Goal: Task Accomplishment & Management: Use online tool/utility

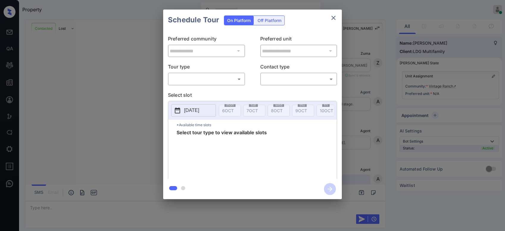
scroll to position [197, 0]
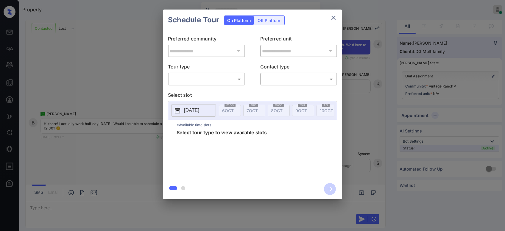
click at [228, 81] on body "Property Bhava Lohit Online Set yourself offline Set yourself on break Profile …" at bounding box center [252, 115] width 505 height 231
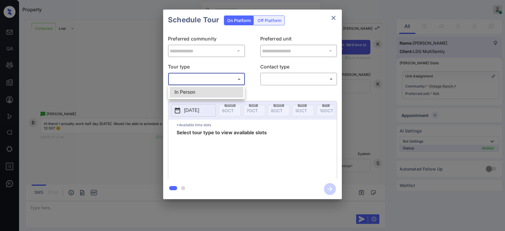
click at [200, 94] on li "In Person" at bounding box center [207, 92] width 74 height 11
type input "********"
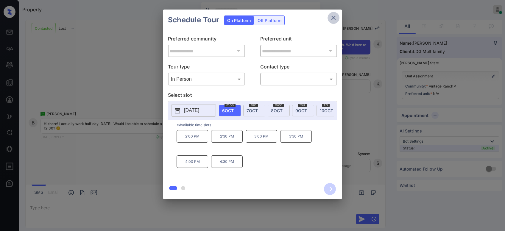
click at [331, 17] on icon "close" at bounding box center [333, 17] width 7 height 7
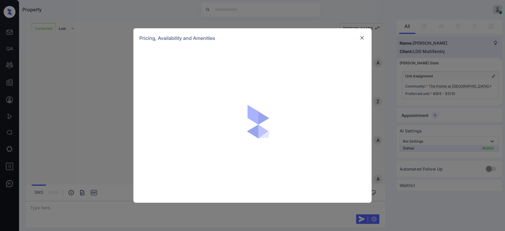
scroll to position [321, 0]
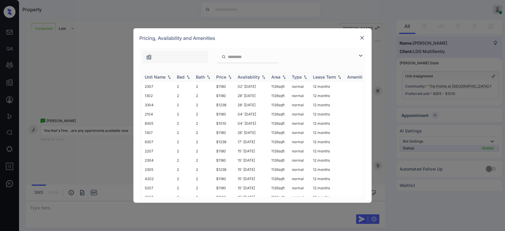
click at [262, 77] on img at bounding box center [264, 77] width 6 height 4
click at [361, 39] on img at bounding box center [362, 38] width 6 height 6
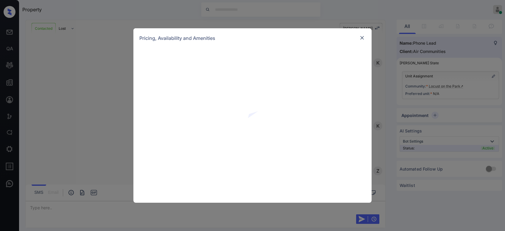
scroll to position [312, 0]
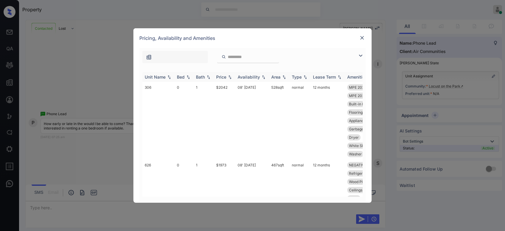
click at [229, 77] on img at bounding box center [230, 77] width 6 height 4
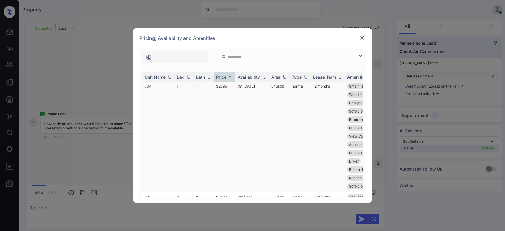
click at [222, 113] on td "$2595" at bounding box center [224, 136] width 21 height 111
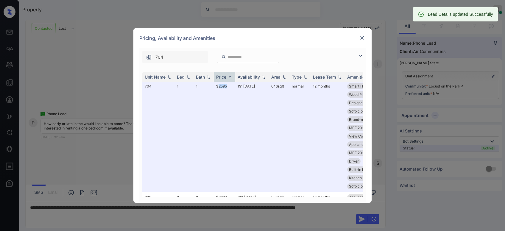
click at [361, 39] on img at bounding box center [362, 38] width 6 height 6
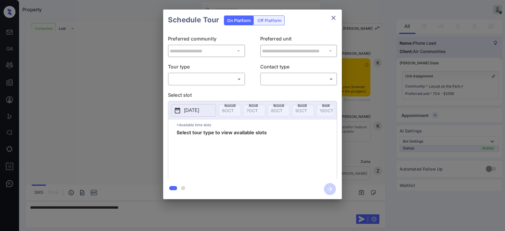
scroll to position [351, 0]
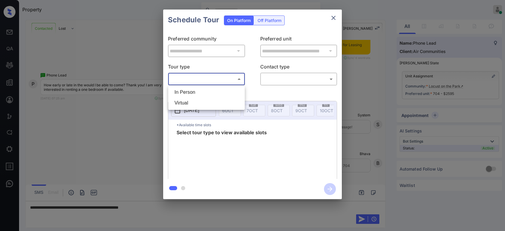
click at [206, 78] on body "Property Bhava Lohit Online Set yourself offline Set yourself on break Profile …" at bounding box center [252, 115] width 505 height 231
click at [193, 91] on li "In Person" at bounding box center [207, 92] width 74 height 11
type input "********"
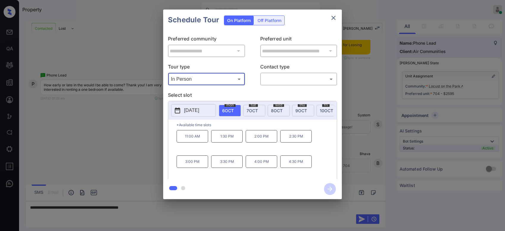
click at [333, 19] on icon "close" at bounding box center [333, 17] width 7 height 7
